Goal: Check status: Check status

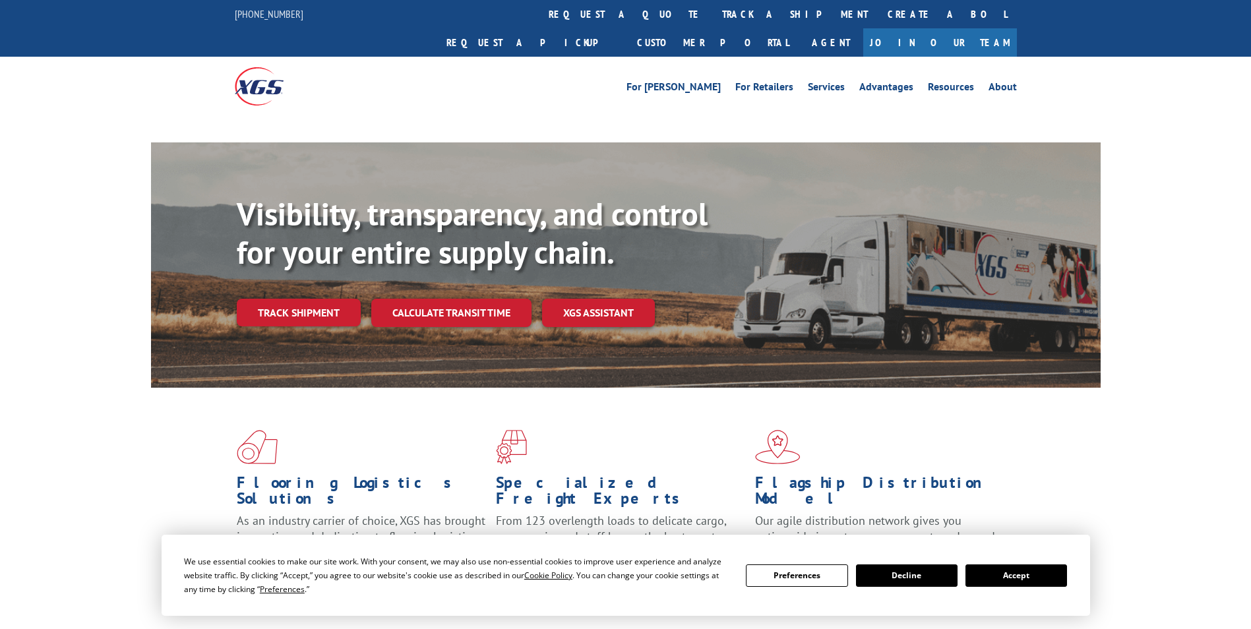
click at [274, 284] on div "Visibility, transparency, and control for your entire supply chain. Track shipm…" at bounding box center [669, 287] width 864 height 184
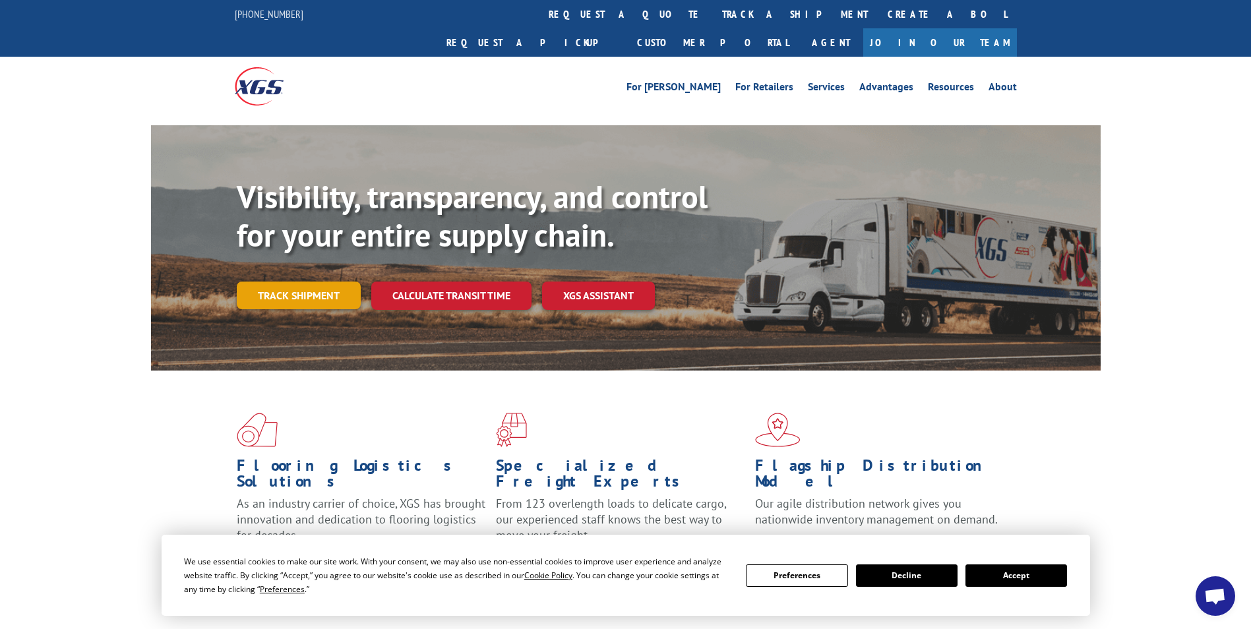
click at [279, 282] on link "Track shipment" at bounding box center [299, 296] width 124 height 28
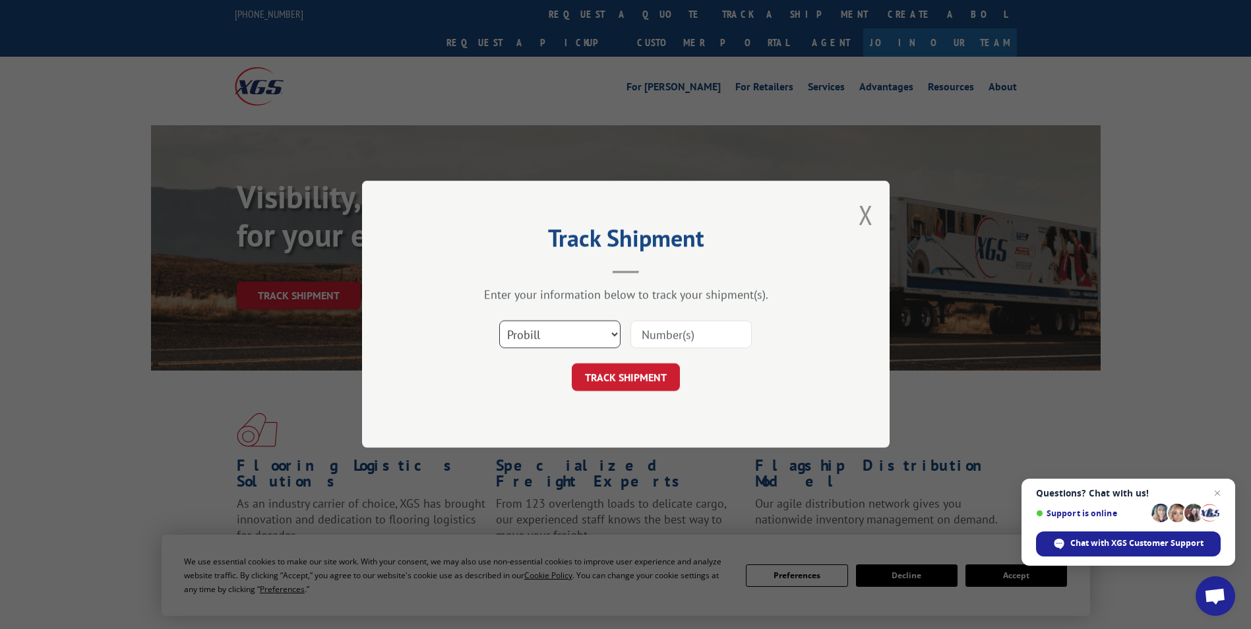
click at [608, 338] on select "Select category... Probill BOL PO" at bounding box center [559, 335] width 121 height 28
select select "bol"
click at [499, 321] on select "Select category... Probill BOL PO" at bounding box center [559, 335] width 121 height 28
click at [677, 330] on input at bounding box center [691, 335] width 121 height 28
type input "2836649"
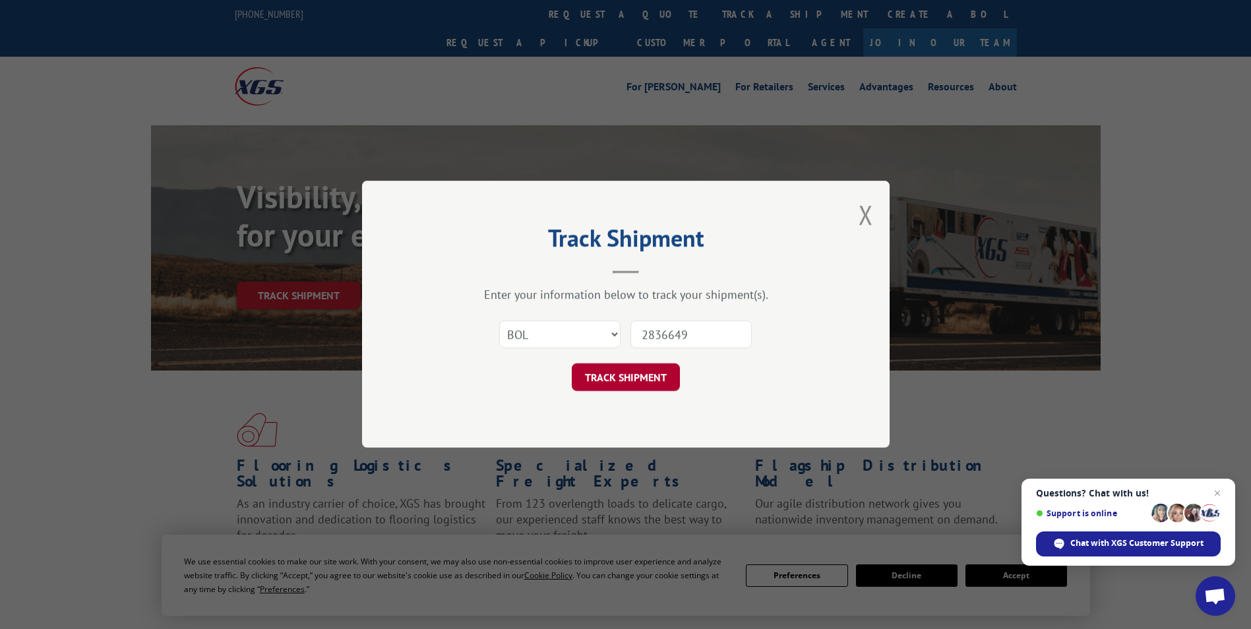
click at [634, 373] on button "TRACK SHIPMENT" at bounding box center [626, 378] width 108 height 28
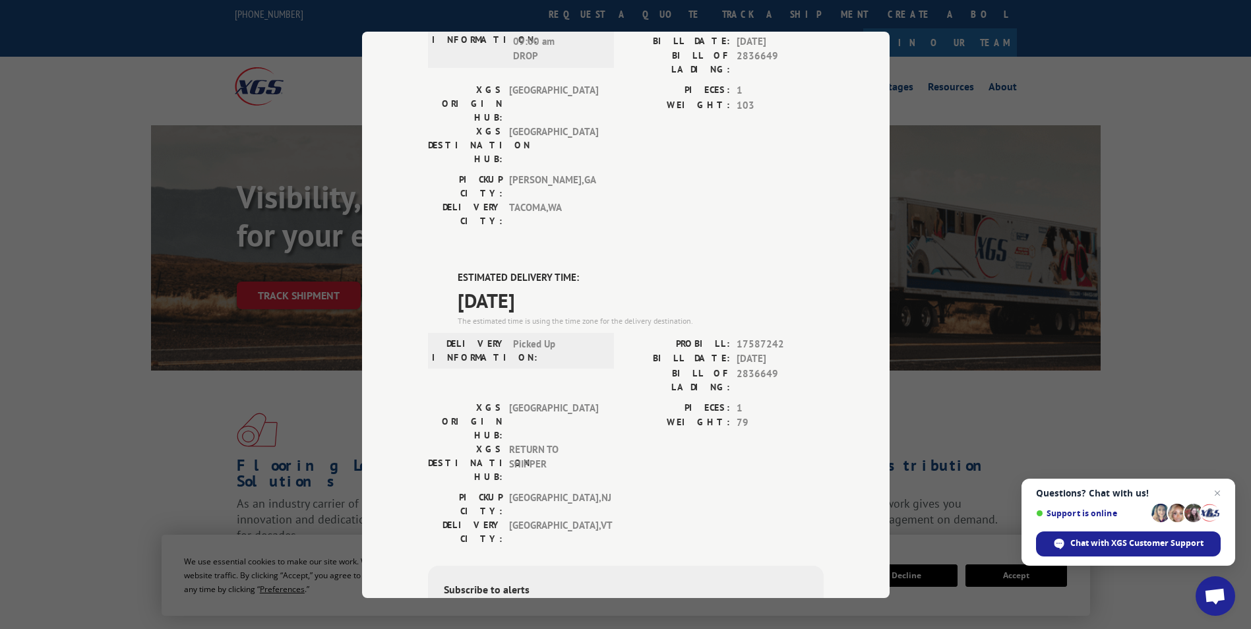
scroll to position [198, 0]
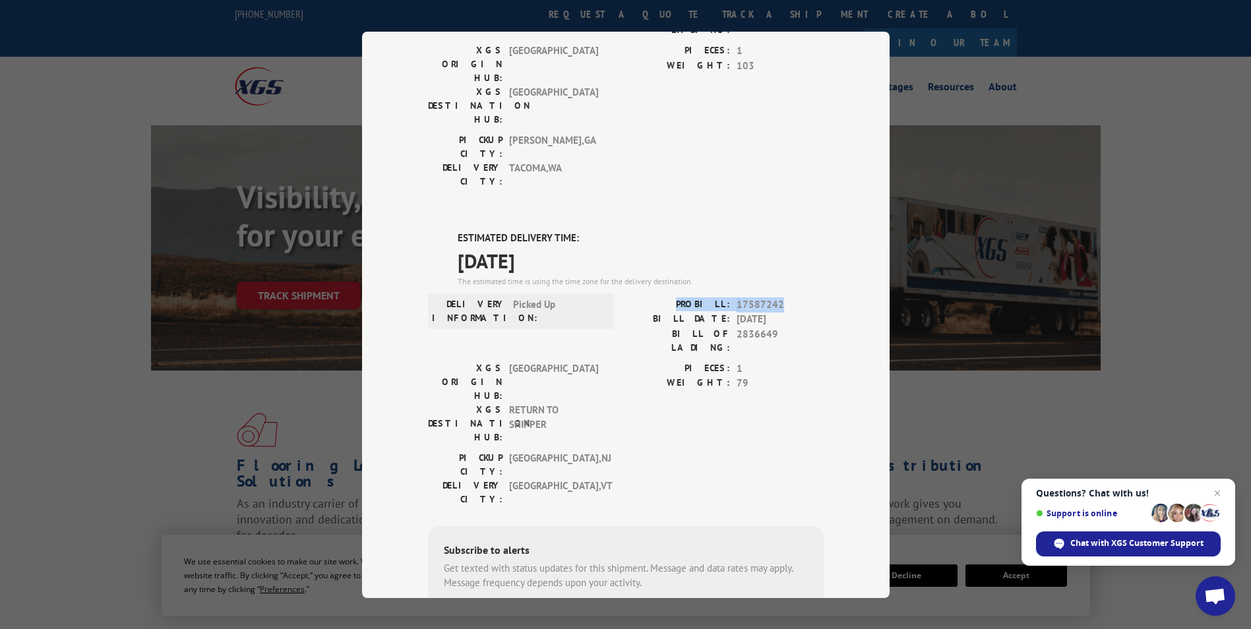
drag, startPoint x: 779, startPoint y: 230, endPoint x: 690, endPoint y: 225, distance: 89.2
click at [690, 297] on div "PROBILL: 17587242" at bounding box center [725, 304] width 198 height 15
copy div "PROBILL: 17587242"
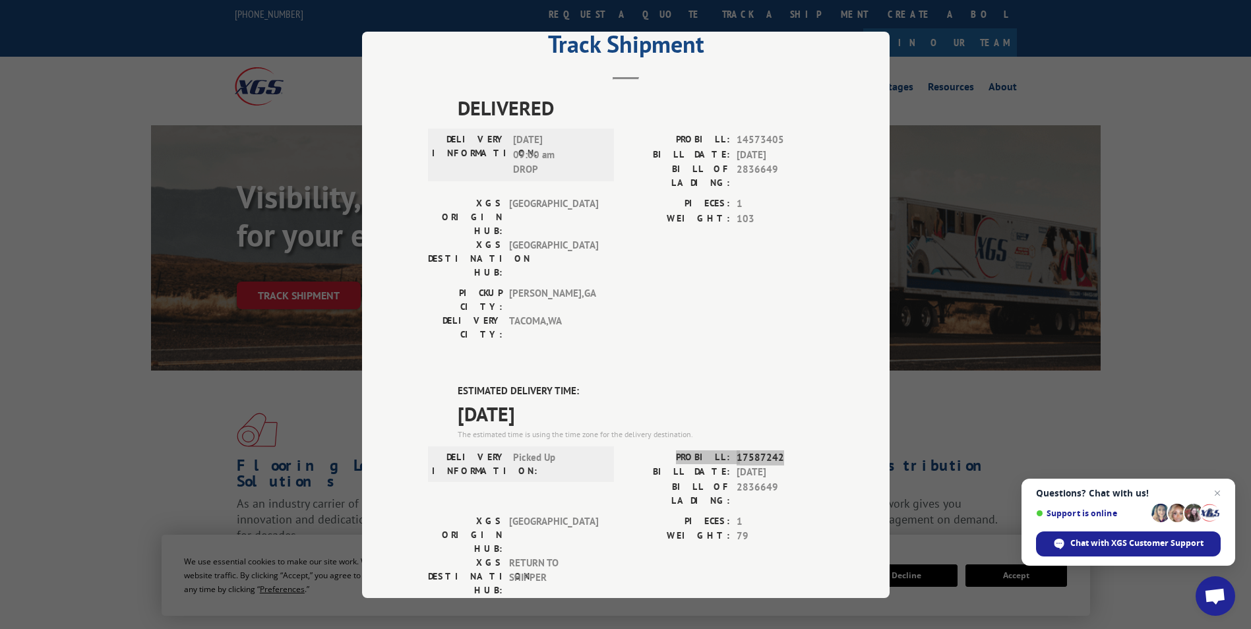
scroll to position [0, 0]
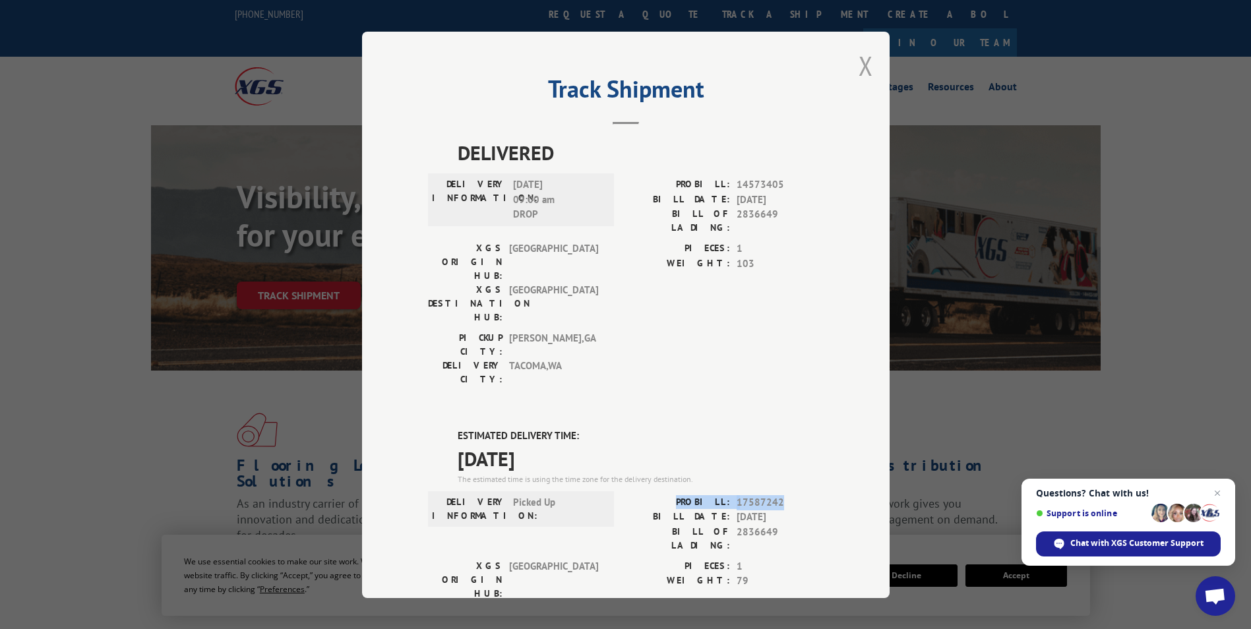
click at [866, 65] on button "Close modal" at bounding box center [866, 65] width 15 height 35
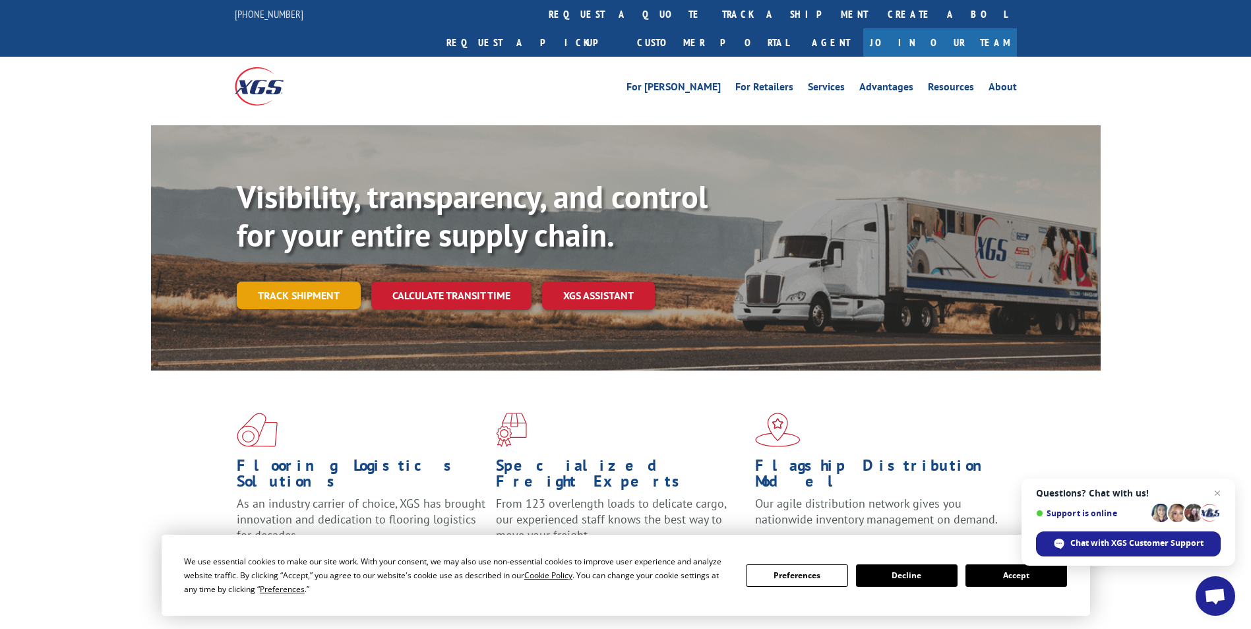
click at [312, 282] on link "Track shipment" at bounding box center [299, 296] width 124 height 28
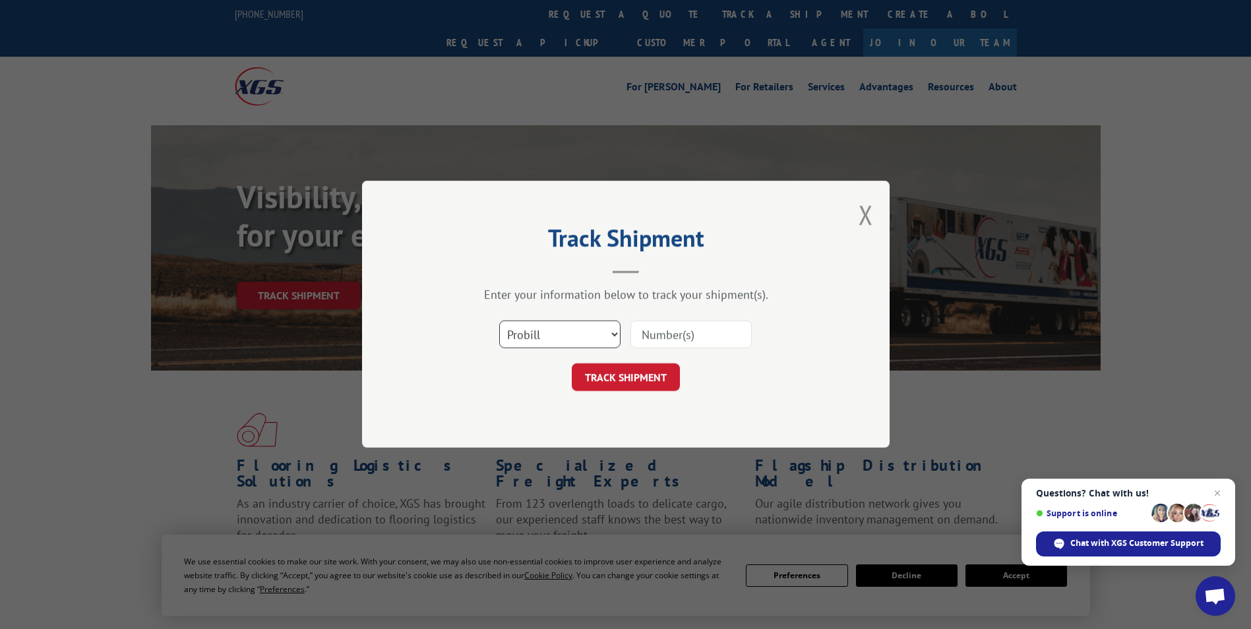
click at [611, 331] on select "Select category... Probill BOL PO" at bounding box center [559, 335] width 121 height 28
select select "bol"
click at [499, 321] on select "Select category... Probill BOL PO" at bounding box center [559, 335] width 121 height 28
click at [666, 327] on input at bounding box center [691, 335] width 121 height 28
type input "2838649"
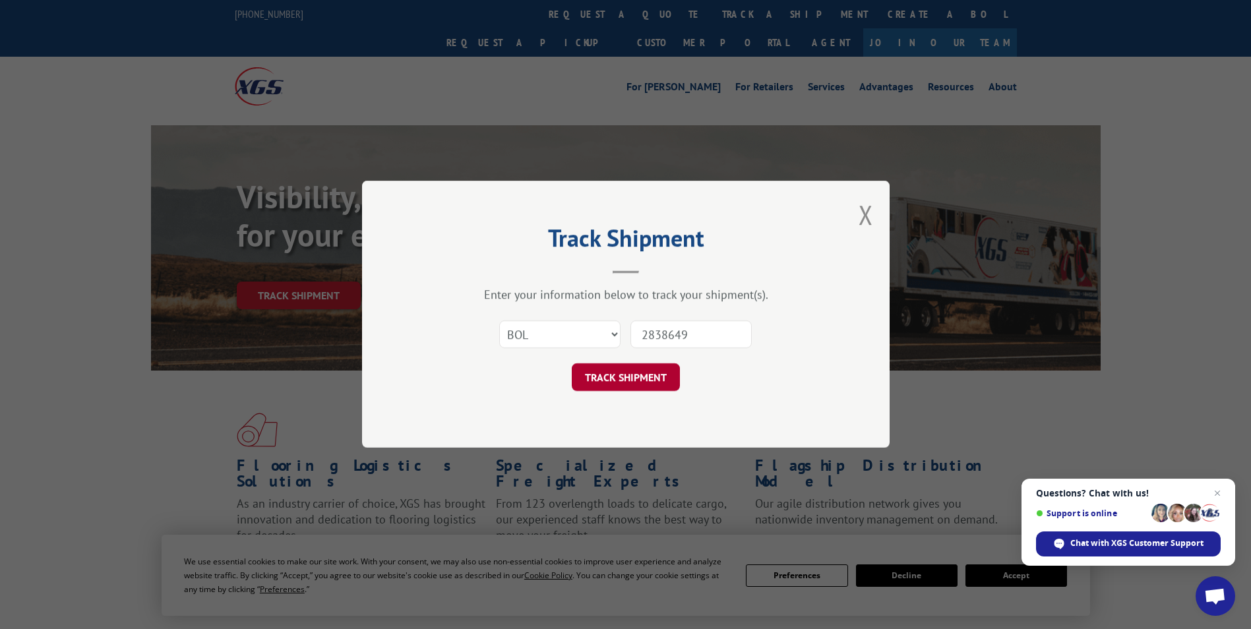
click at [644, 371] on button "TRACK SHIPMENT" at bounding box center [626, 378] width 108 height 28
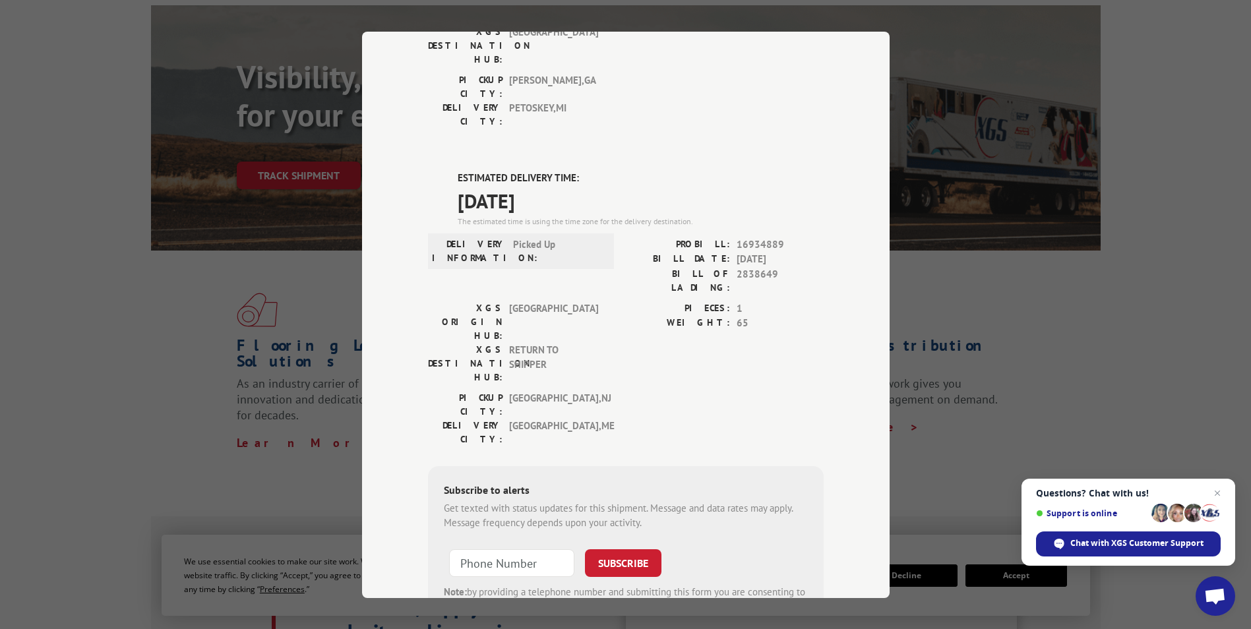
scroll to position [132, 0]
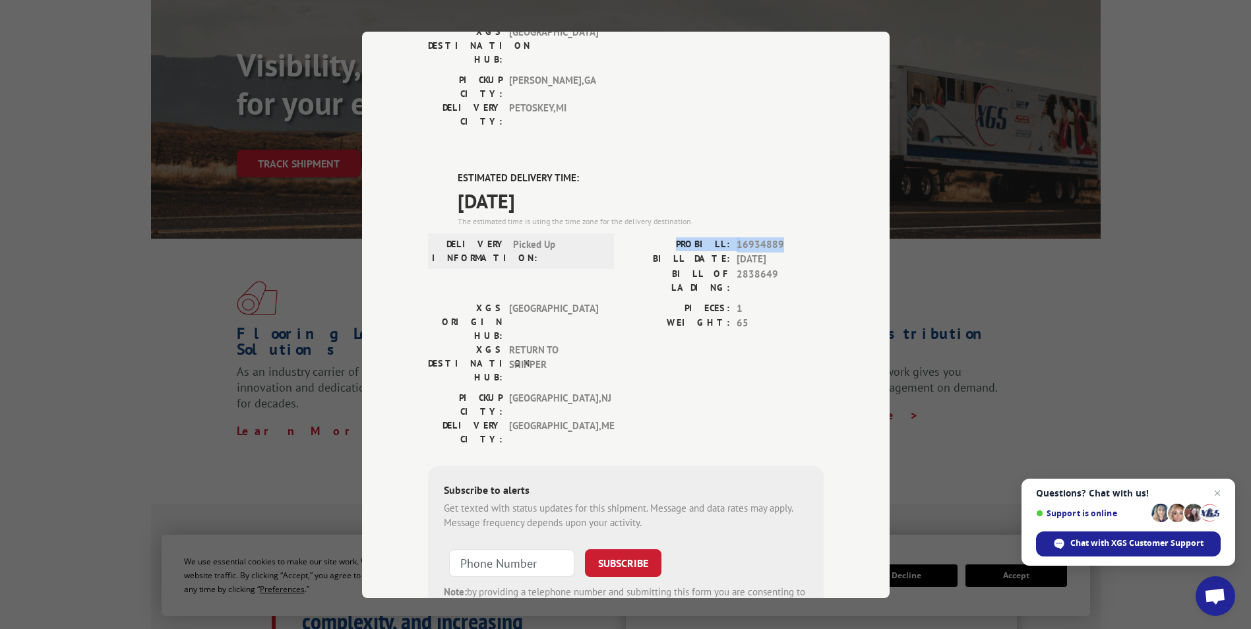
drag, startPoint x: 778, startPoint y: 168, endPoint x: 687, endPoint y: 170, distance: 91.7
click at [687, 237] on div "PROBILL: 16934889" at bounding box center [725, 244] width 198 height 15
copy div "PROBILL: 16934889"
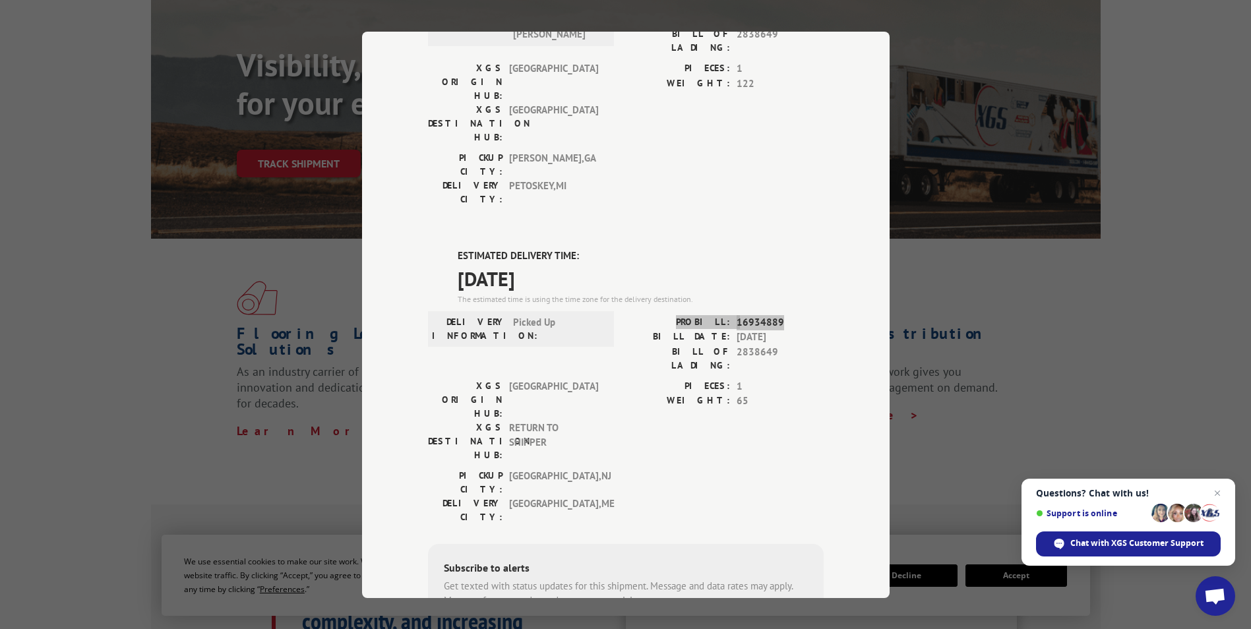
scroll to position [0, 0]
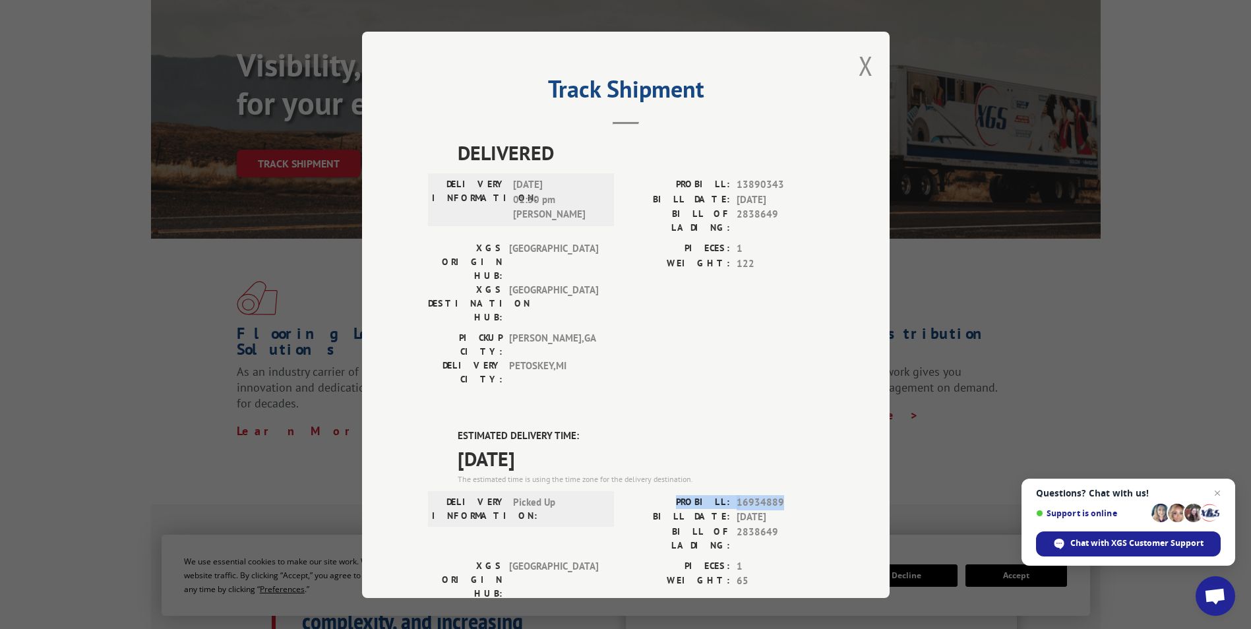
drag, startPoint x: 859, startPoint y: 64, endPoint x: 735, endPoint y: 77, distance: 124.0
click at [859, 64] on button "Close modal" at bounding box center [866, 65] width 15 height 35
